Goal: Transaction & Acquisition: Subscribe to service/newsletter

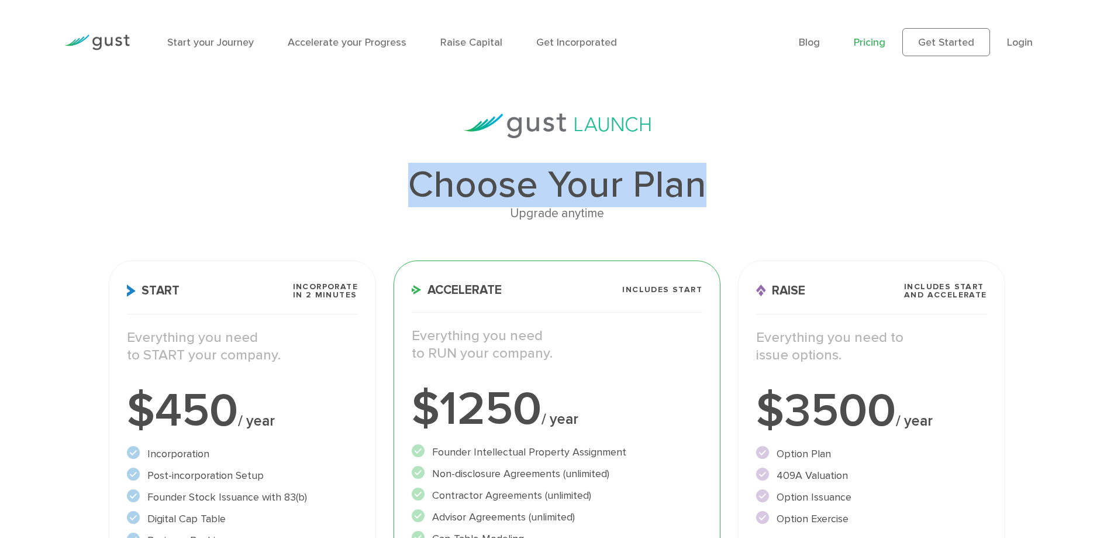
click at [770, 187] on h1 "Choose Your Plan" at bounding box center [557, 184] width 896 height 37
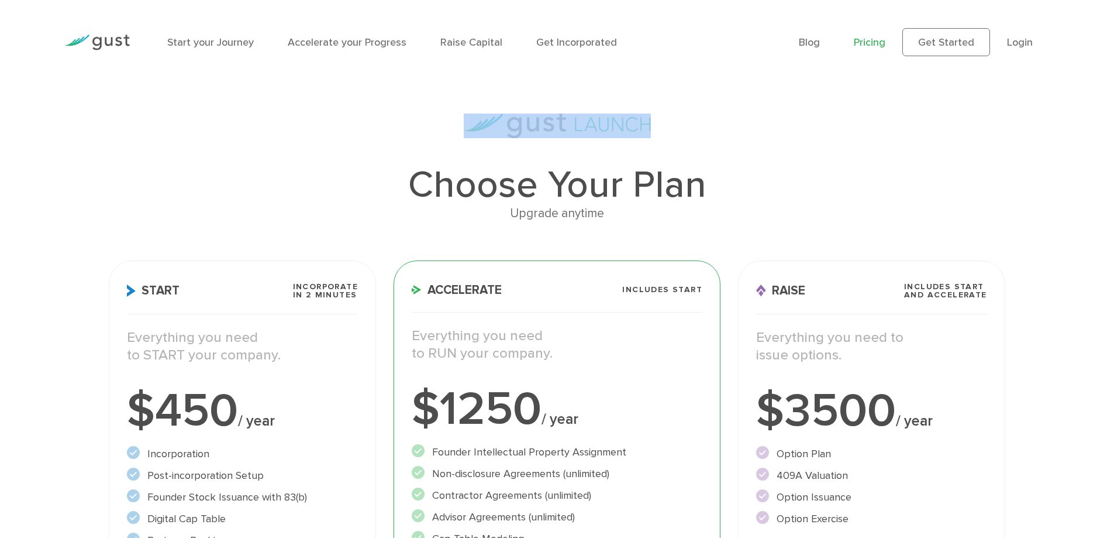
drag, startPoint x: 660, startPoint y: 125, endPoint x: 357, endPoint y: 132, distance: 303.1
click at [346, 125] on div at bounding box center [557, 125] width 896 height 25
click at [376, 145] on div "Choose Your Plan Upgrade anytime Start Incorporate in 2 Minutes Everything you …" at bounding box center [557, 444] width 914 height 662
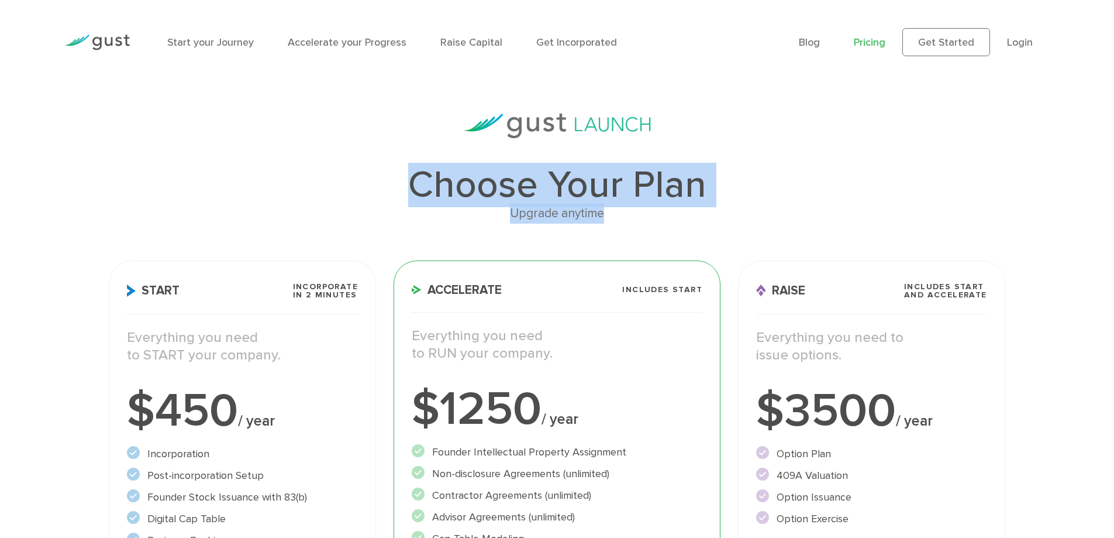
drag, startPoint x: 590, startPoint y: 221, endPoint x: 663, endPoint y: 221, distance: 73.1
click at [663, 221] on div "Choose Your Plan Upgrade anytime" at bounding box center [557, 194] width 896 height 57
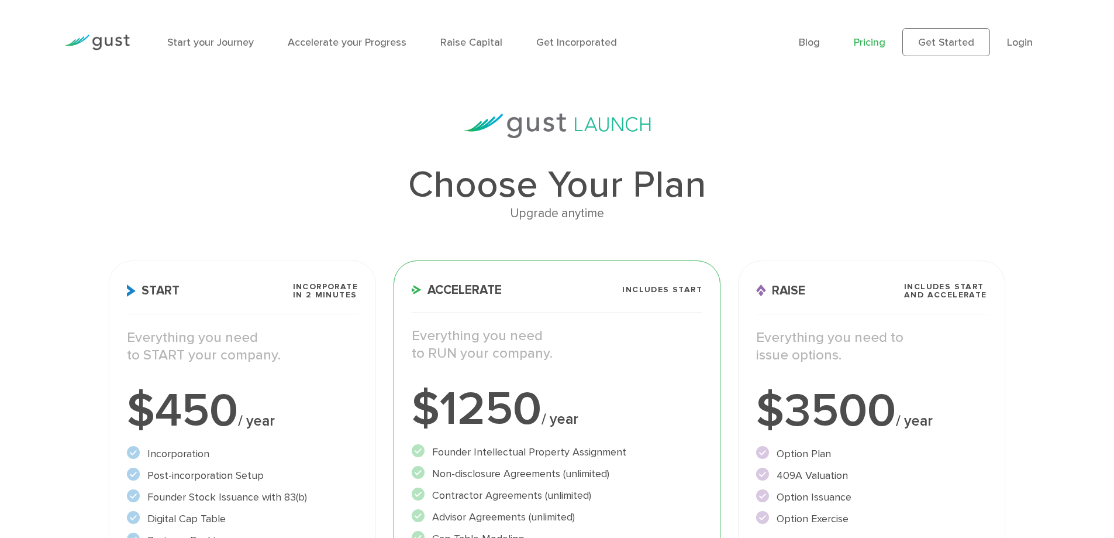
click at [660, 223] on div "Choose Your Plan Upgrade anytime Start Incorporate in 2 Minutes Everything you …" at bounding box center [557, 444] width 914 height 662
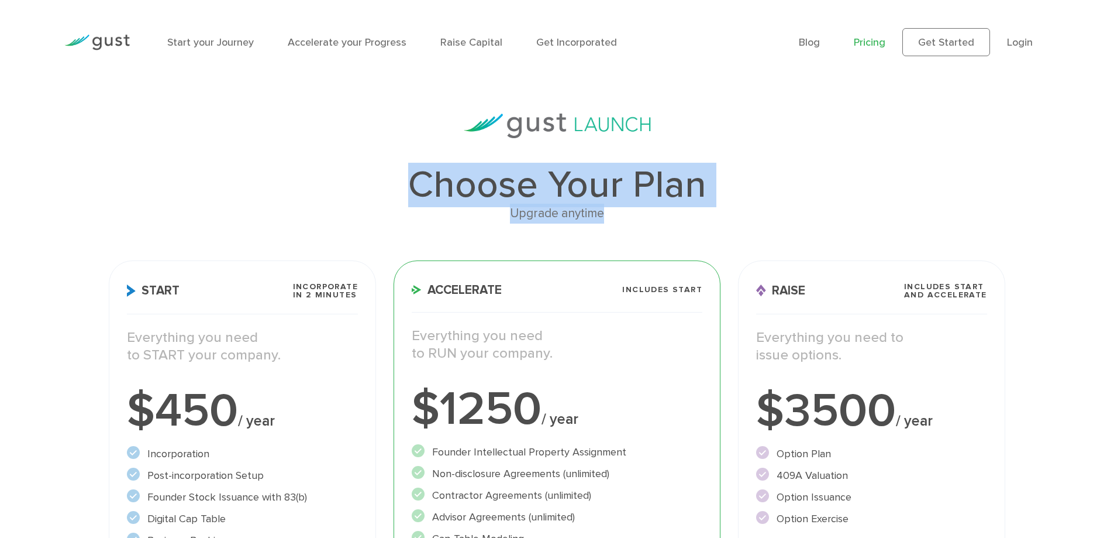
drag, startPoint x: 488, startPoint y: 202, endPoint x: 309, endPoint y: 154, distance: 185.1
click at [309, 154] on div "Choose Your Plan Upgrade anytime Start Incorporate in 2 Minutes Everything you …" at bounding box center [557, 444] width 914 height 662
click at [316, 160] on div "Choose Your Plan Upgrade anytime Start Incorporate in 2 Minutes Everything you …" at bounding box center [557, 444] width 914 height 662
click at [408, 177] on h1 "Choose Your Plan" at bounding box center [557, 184] width 896 height 37
drag, startPoint x: 391, startPoint y: 182, endPoint x: 718, endPoint y: 223, distance: 329.6
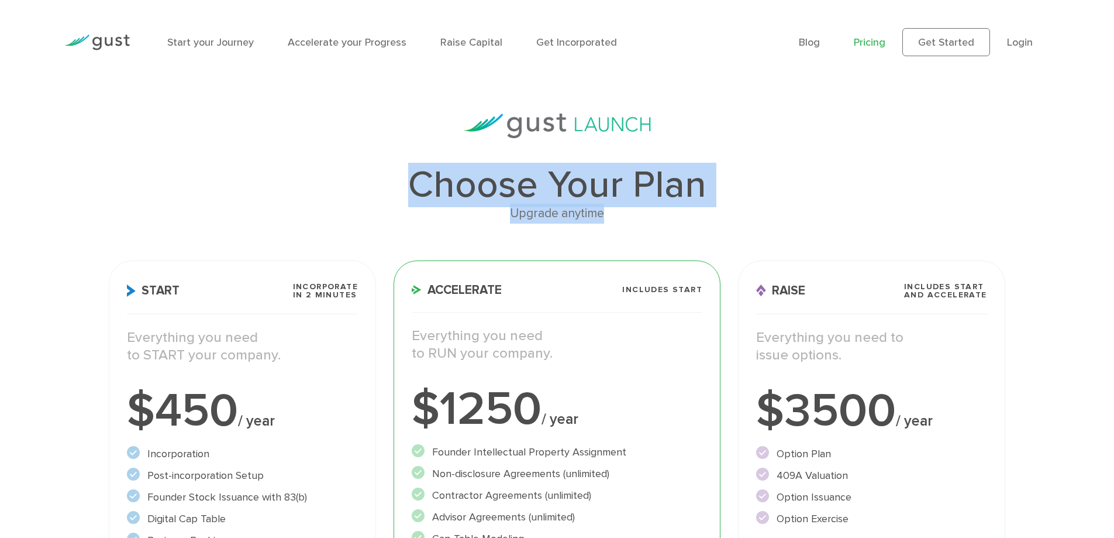
click at [718, 223] on div "Choose Your Plan Upgrade anytime Start Incorporate in 2 Minutes Everything you …" at bounding box center [557, 444] width 914 height 662
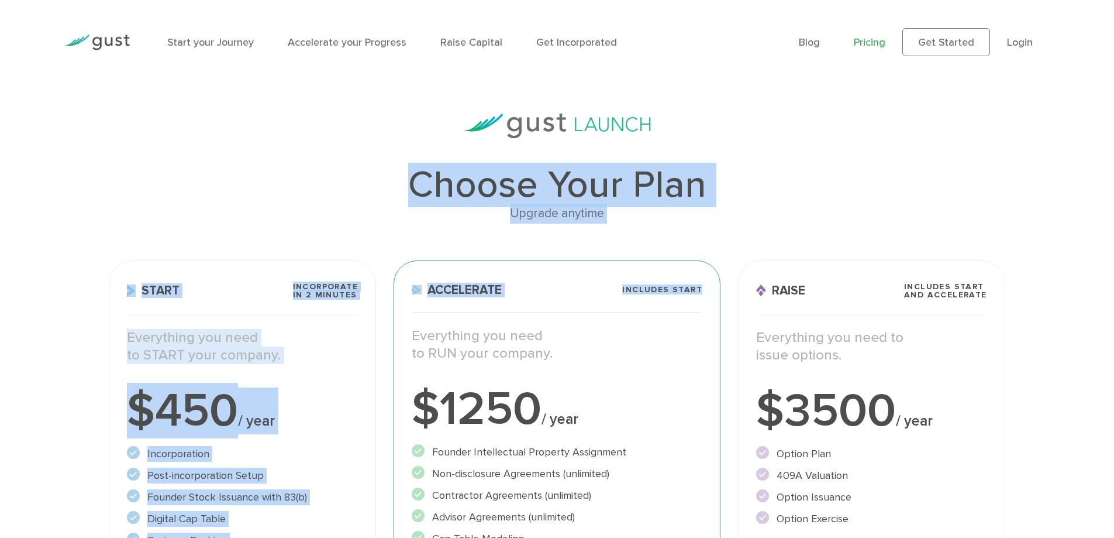
click at [717, 229] on div "Choose Your Plan Upgrade anytime Start Incorporate in 2 Minutes Everything you …" at bounding box center [557, 444] width 914 height 662
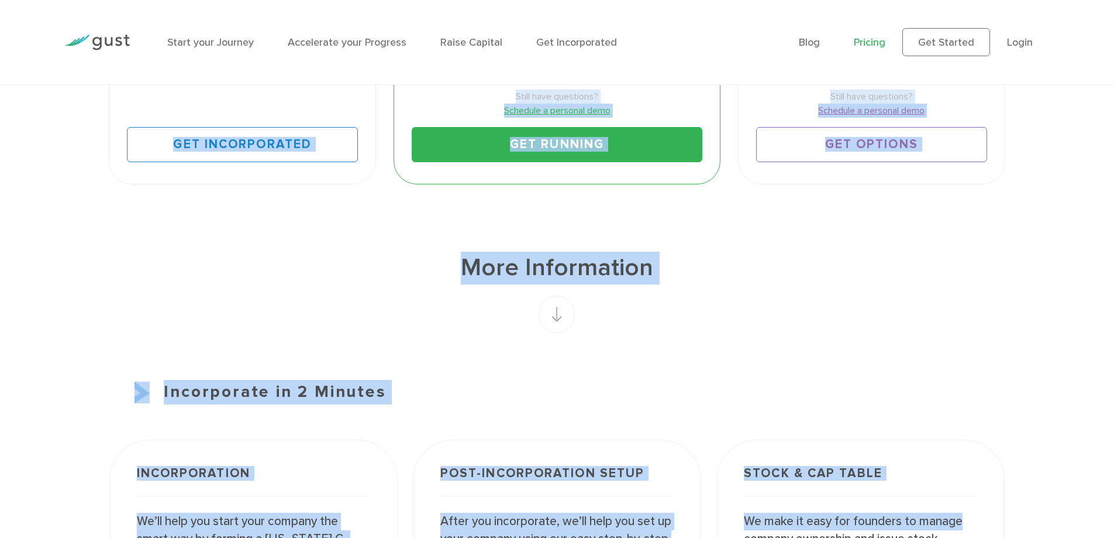
drag, startPoint x: 372, startPoint y: 198, endPoint x: 1105, endPoint y: 549, distance: 812.8
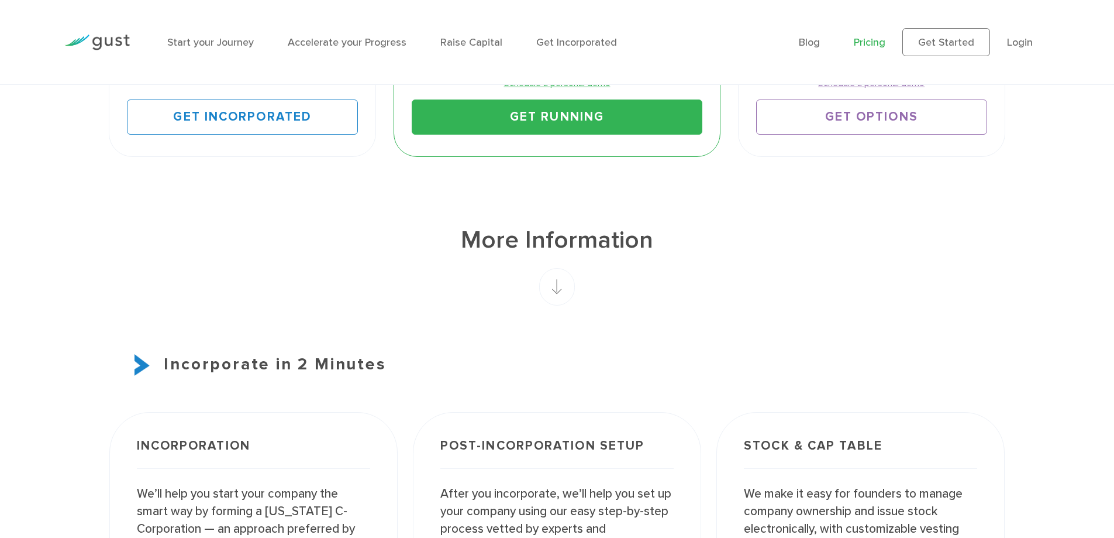
click at [556, 284] on rect at bounding box center [557, 286] width 36 height 37
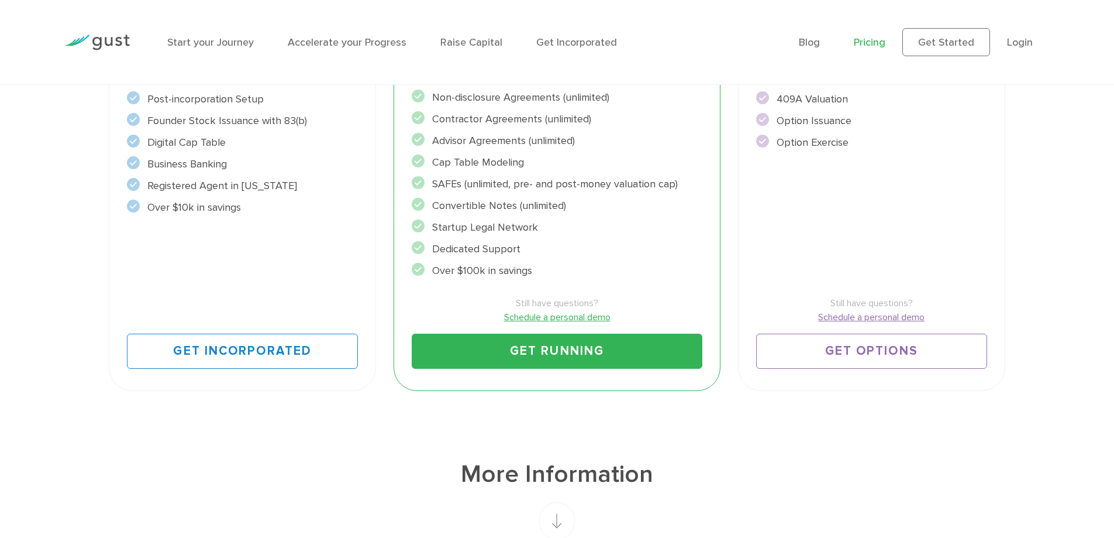
scroll to position [0, 0]
